Goal: Transaction & Acquisition: Subscribe to service/newsletter

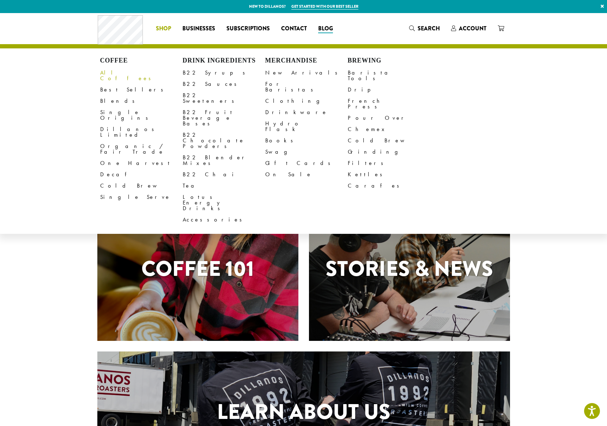
click at [121, 73] on link "All Coffees" at bounding box center [141, 75] width 83 height 17
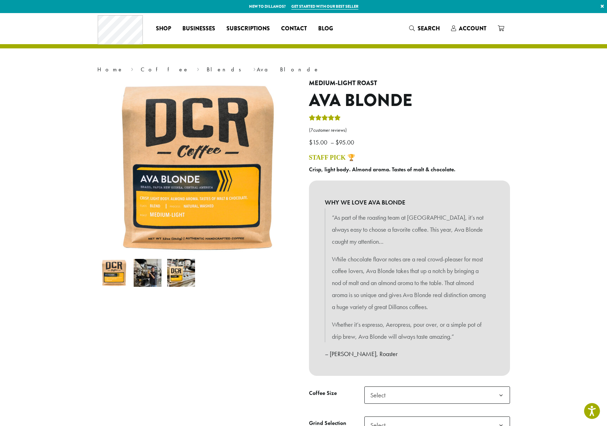
scroll to position [162, 0]
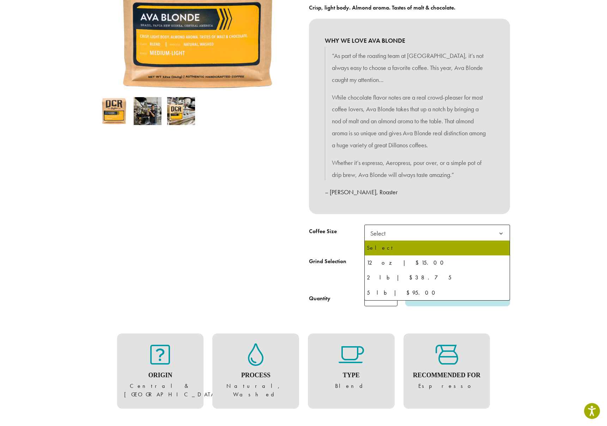
click at [434, 239] on span "Select" at bounding box center [438, 232] width 146 height 17
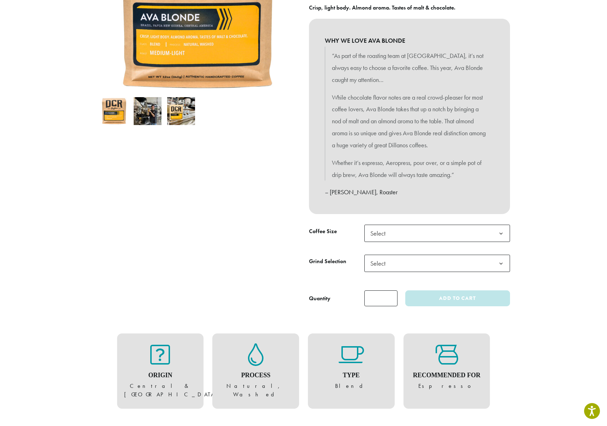
click at [448, 220] on div "Medium-Light Roast Ava Blonde ( 7 customer reviews) $ 15.00 – $ 95.00 Price ran…" at bounding box center [410, 115] width 212 height 394
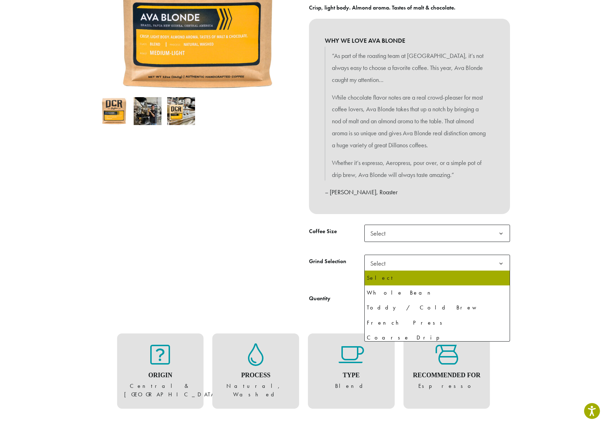
click at [432, 264] on span "Select" at bounding box center [438, 262] width 146 height 17
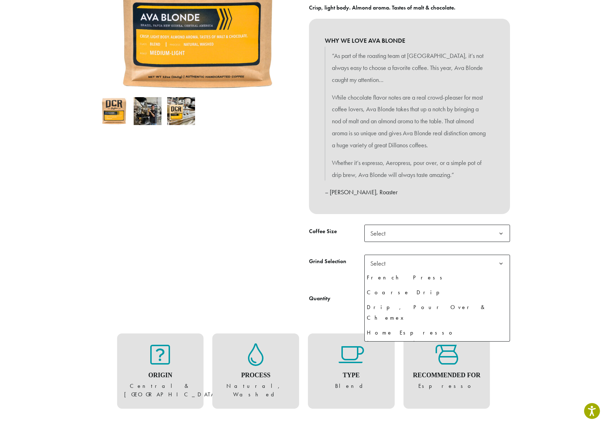
scroll to position [48, 0]
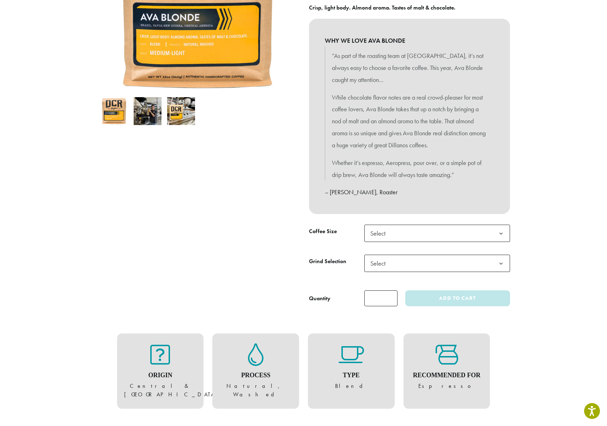
click at [149, 119] on img at bounding box center [148, 111] width 28 height 28
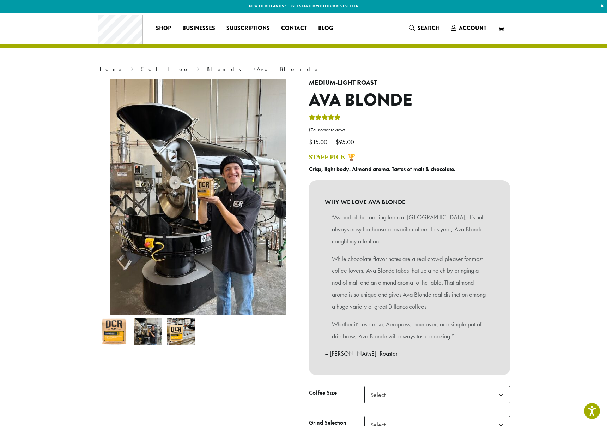
scroll to position [0, 0]
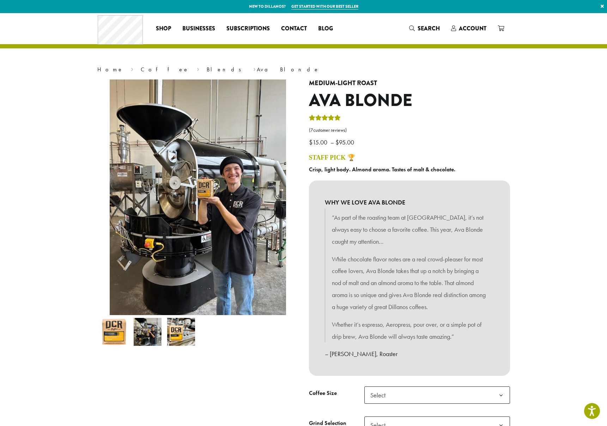
click at [176, 339] on img at bounding box center [181, 332] width 28 height 28
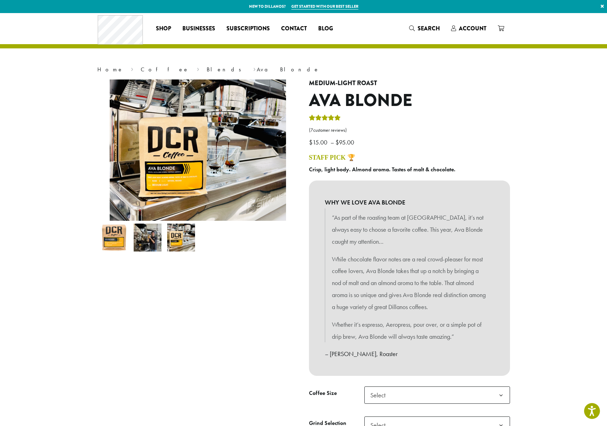
click at [144, 244] on img at bounding box center [148, 237] width 28 height 28
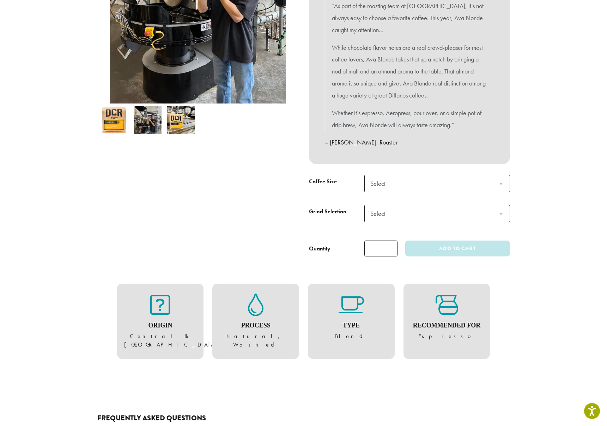
scroll to position [217, 0]
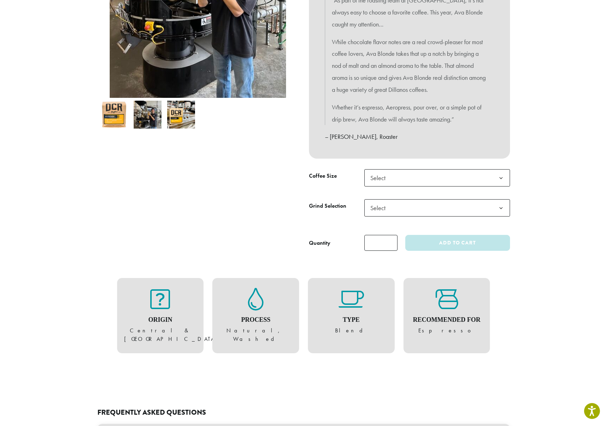
click at [441, 181] on span "Select" at bounding box center [438, 177] width 146 height 17
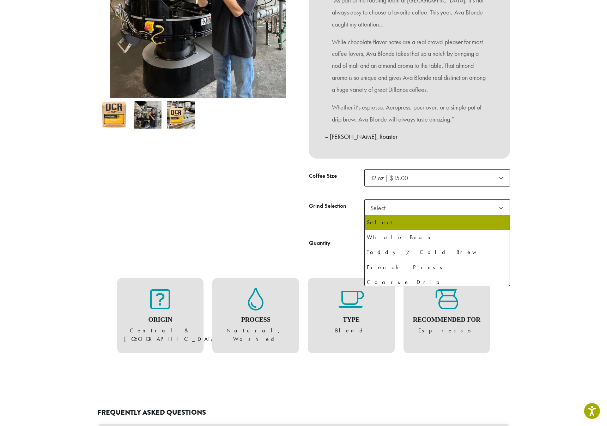
click at [421, 204] on span "Select" at bounding box center [438, 207] width 146 height 17
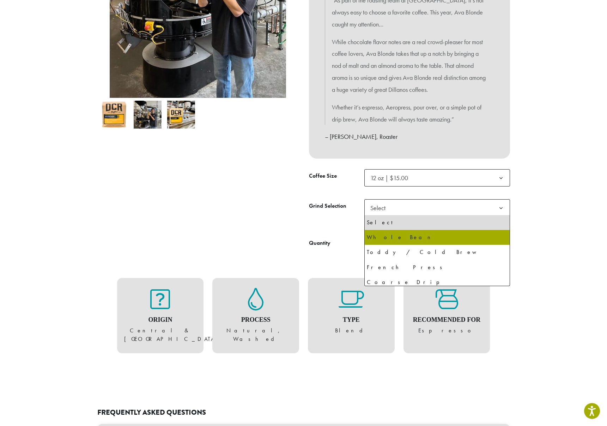
drag, startPoint x: 406, startPoint y: 239, endPoint x: 401, endPoint y: 238, distance: 5.0
select select "*********"
select select "**********"
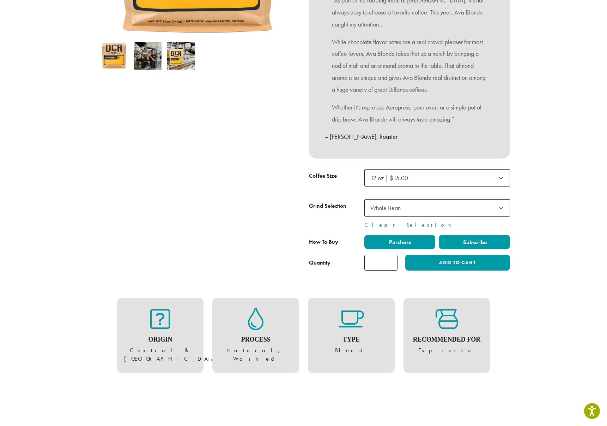
click at [473, 244] on span "Subscribe" at bounding box center [474, 241] width 25 height 7
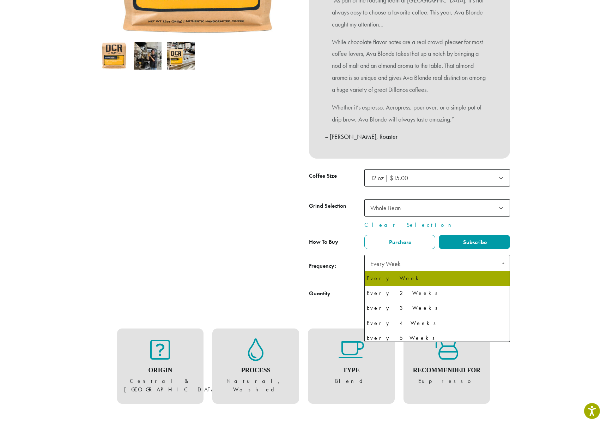
click at [458, 269] on span "Every Week" at bounding box center [438, 263] width 146 height 18
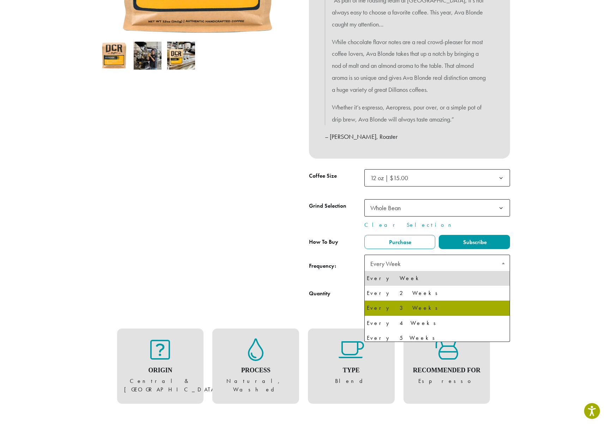
select select "******"
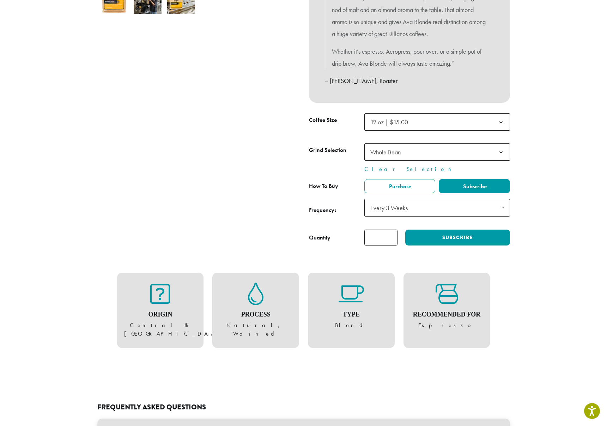
scroll to position [0, 0]
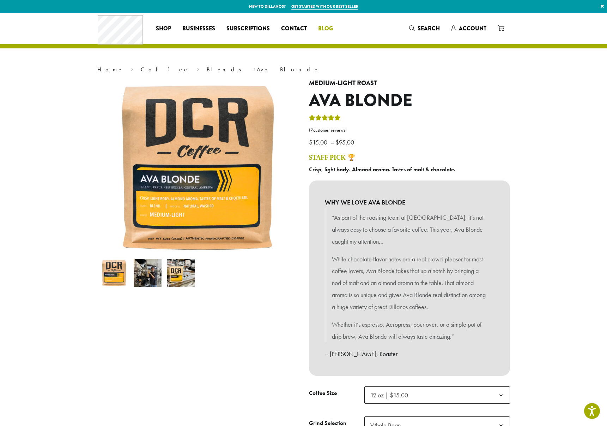
click at [323, 31] on span "Blog" at bounding box center [325, 28] width 15 height 9
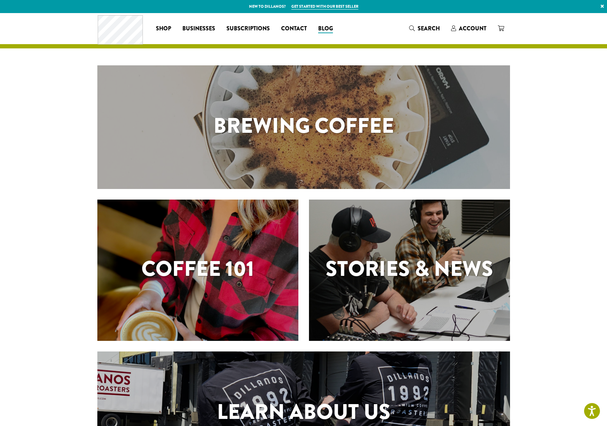
click at [313, 121] on h1 "Brewing Coffee" at bounding box center [303, 126] width 413 height 32
click at [222, 273] on h1 "Coffee 101" at bounding box center [197, 269] width 201 height 32
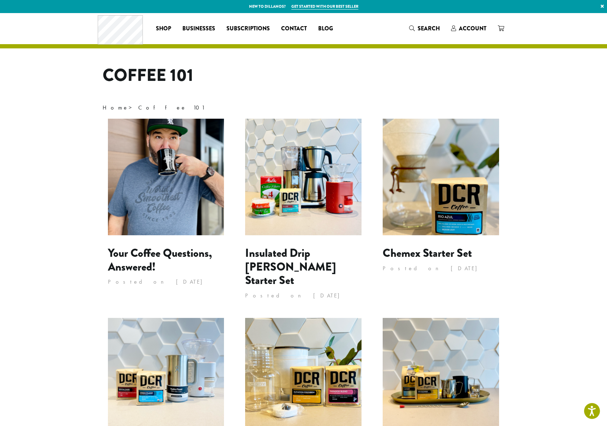
scroll to position [0, 0]
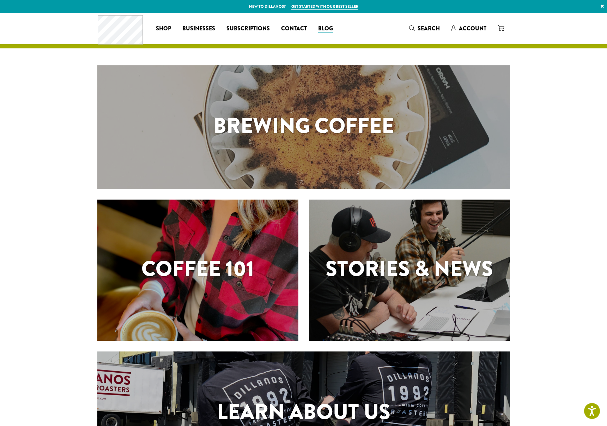
click at [213, 274] on h1 "Coffee 101" at bounding box center [197, 269] width 201 height 32
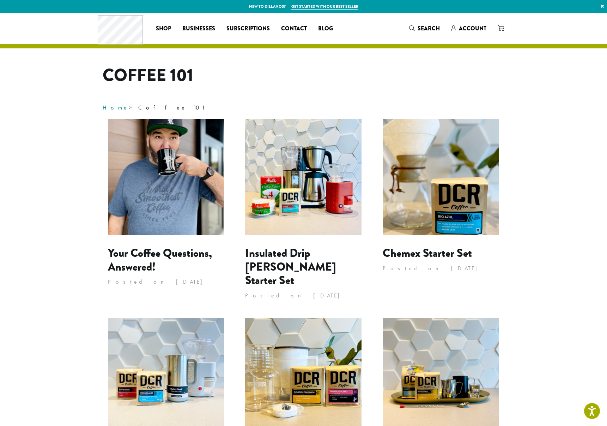
click at [108, 109] on link "Home" at bounding box center [116, 107] width 26 height 7
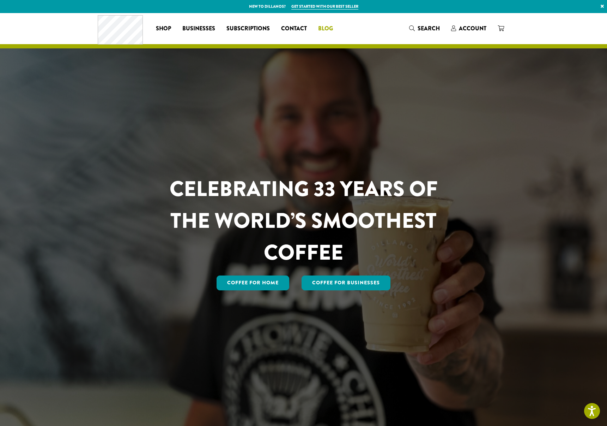
click at [330, 25] on span "Blog" at bounding box center [325, 28] width 15 height 9
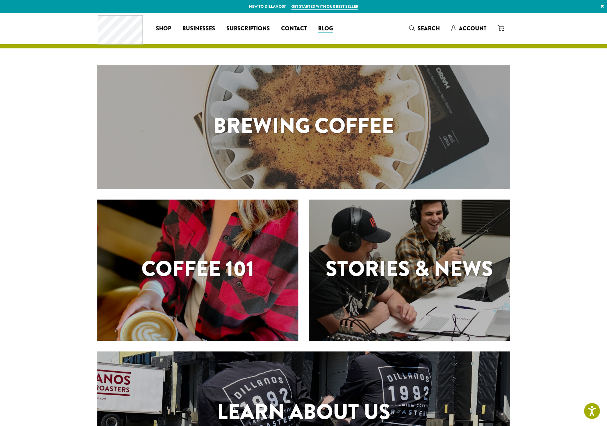
click at [294, 132] on h1 "Brewing Coffee" at bounding box center [303, 126] width 413 height 32
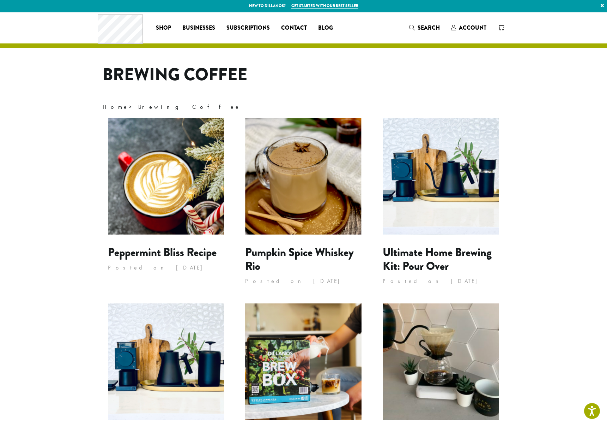
scroll to position [1, 0]
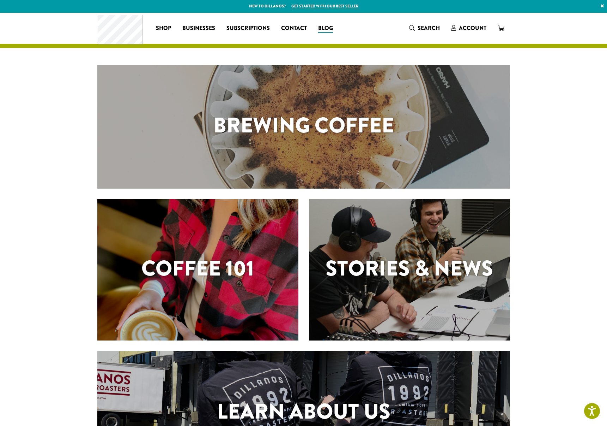
scroll to position [1, 0]
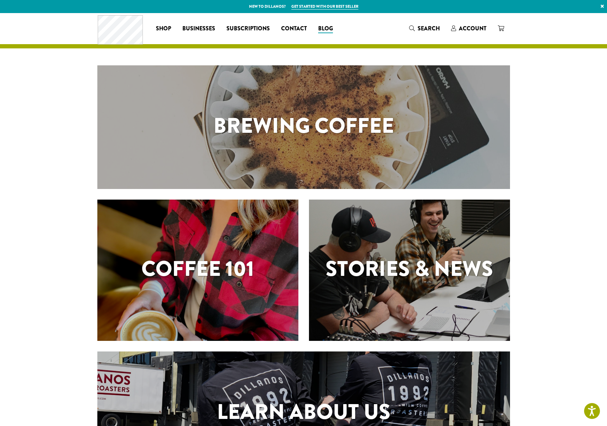
click at [319, 125] on h1 "Brewing Coffee" at bounding box center [303, 126] width 413 height 32
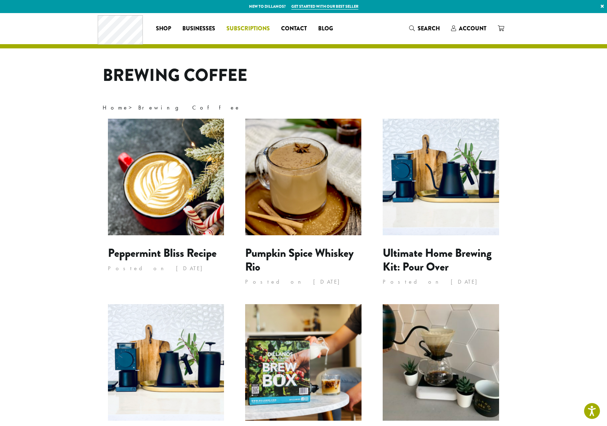
click at [254, 27] on span "Subscriptions" at bounding box center [248, 28] width 43 height 9
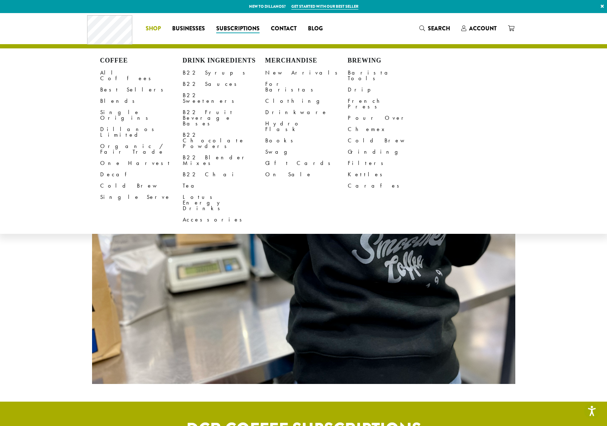
drag, startPoint x: 149, startPoint y: 28, endPoint x: 154, endPoint y: 30, distance: 4.8
click at [149, 29] on span "Shop" at bounding box center [153, 28] width 15 height 9
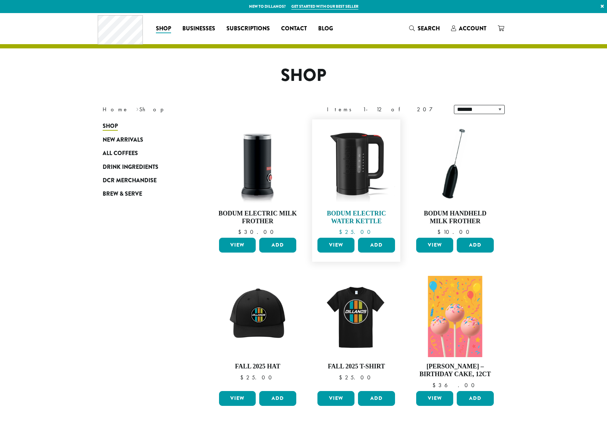
click at [363, 190] on img at bounding box center [356, 163] width 81 height 81
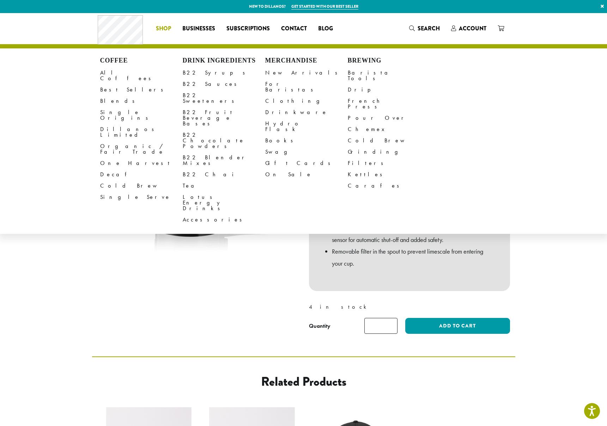
drag, startPoint x: 167, startPoint y: 29, endPoint x: 94, endPoint y: 75, distance: 85.9
click at [166, 28] on span "Shop" at bounding box center [163, 28] width 15 height 9
click at [116, 73] on link "All Coffees" at bounding box center [141, 75] width 83 height 17
click at [116, 74] on link "All Coffees" at bounding box center [141, 75] width 83 height 17
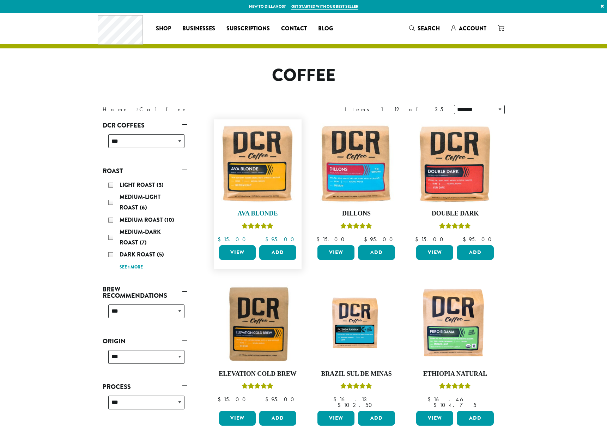
click at [260, 177] on img at bounding box center [257, 163] width 81 height 81
click at [258, 176] on img at bounding box center [257, 163] width 81 height 81
